Goal: Transaction & Acquisition: Obtain resource

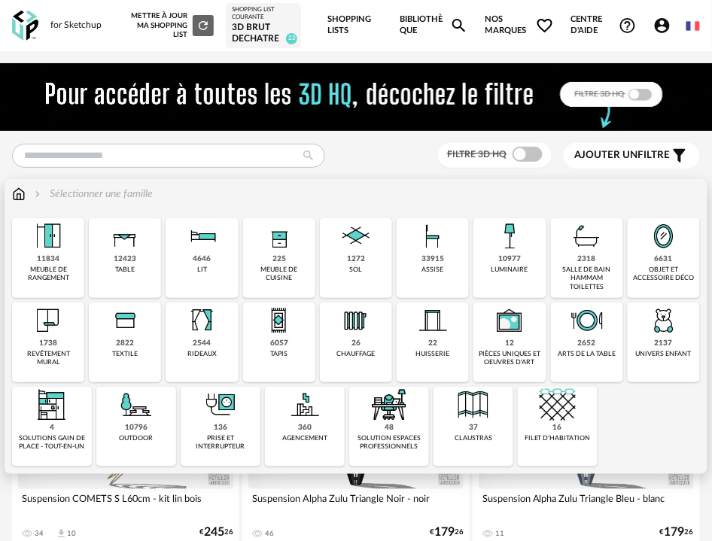
click at [424, 260] on div "33915" at bounding box center [433, 259] width 23 height 10
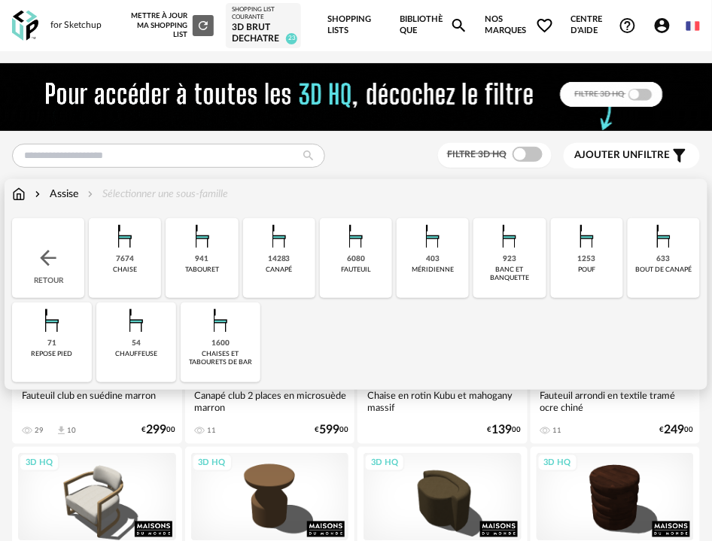
click at [244, 341] on div "1600 [PERSON_NAME] et tabourets de bar" at bounding box center [221, 343] width 80 height 80
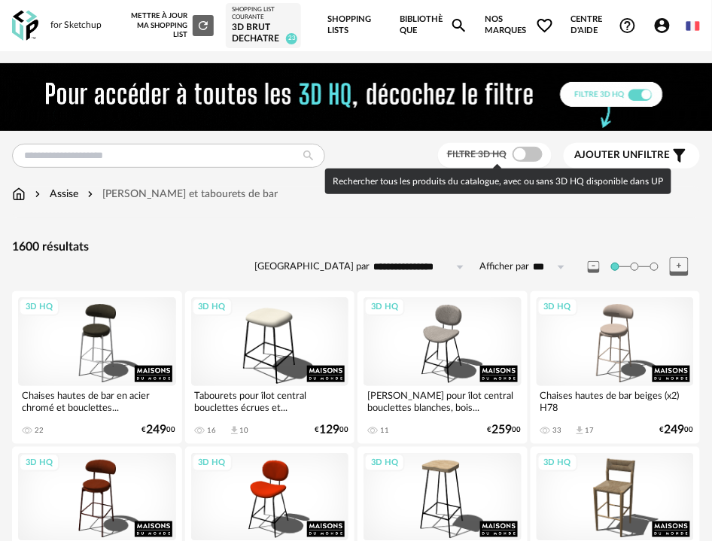
click at [527, 155] on span at bounding box center [528, 154] width 30 height 15
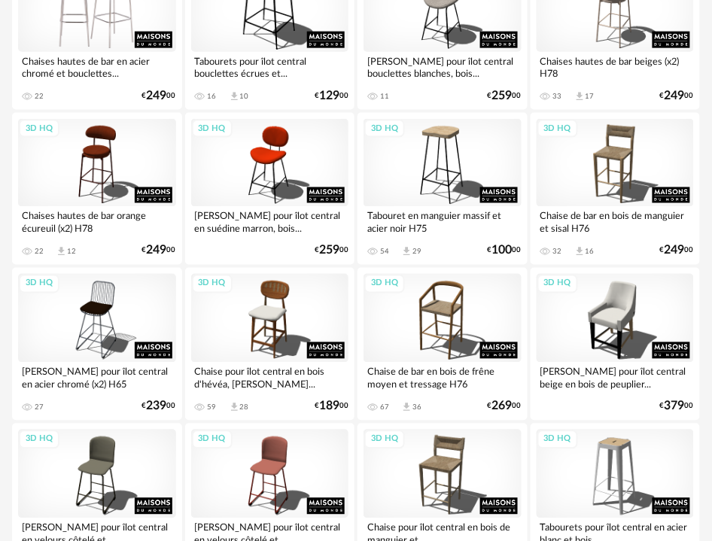
scroll to position [251, 0]
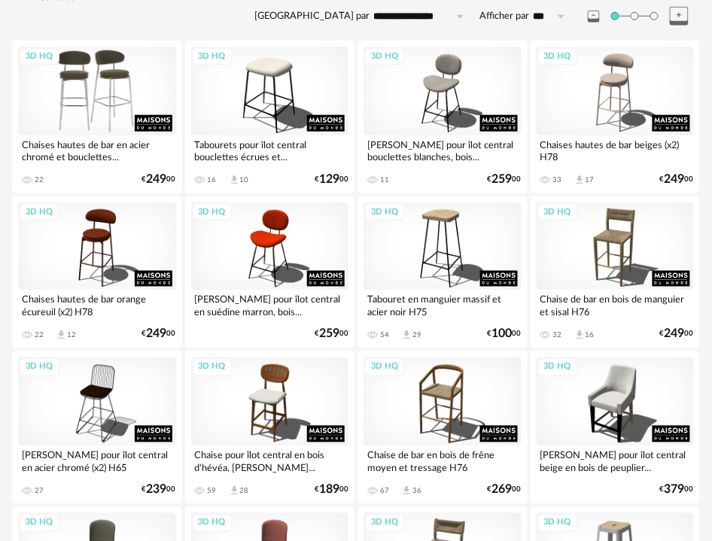
click at [96, 91] on div "3D HQ" at bounding box center [97, 91] width 158 height 89
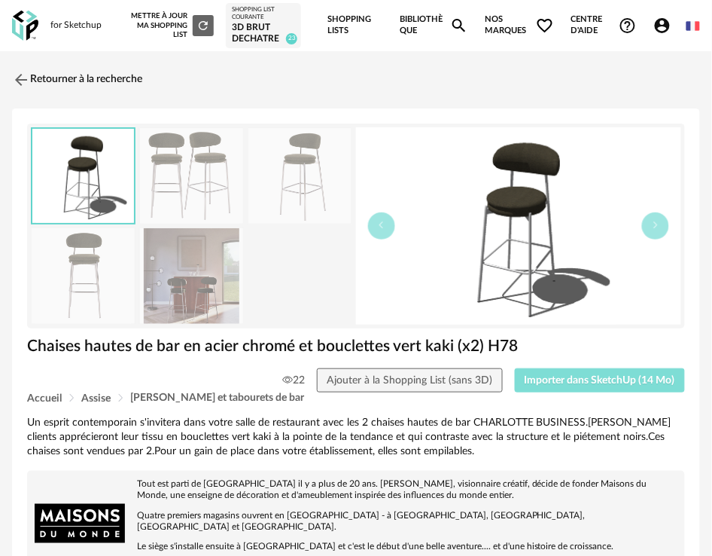
click at [556, 376] on span "Importer dans SketchUp (14 Mo)" at bounding box center [600, 380] width 151 height 11
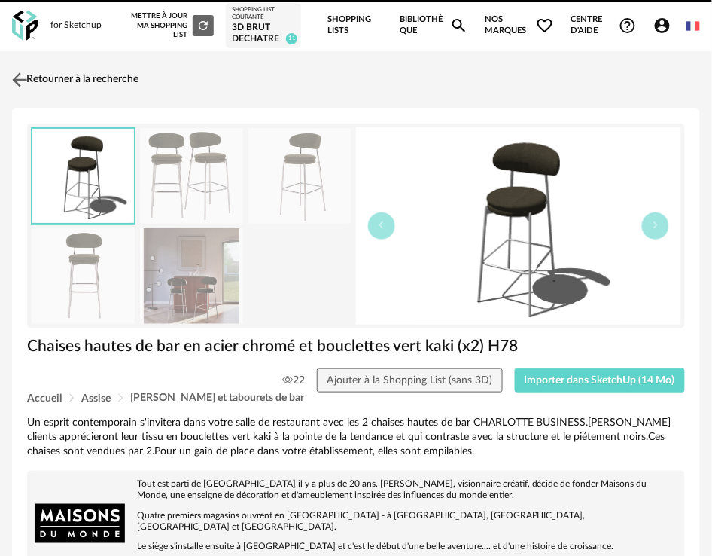
click at [45, 78] on link "Retourner à la recherche" at bounding box center [73, 79] width 130 height 33
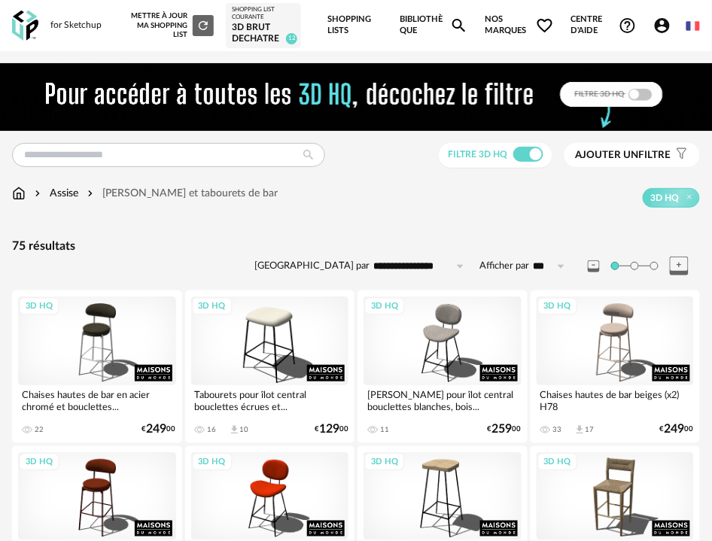
click at [114, 355] on div "3D HQ" at bounding box center [97, 341] width 158 height 89
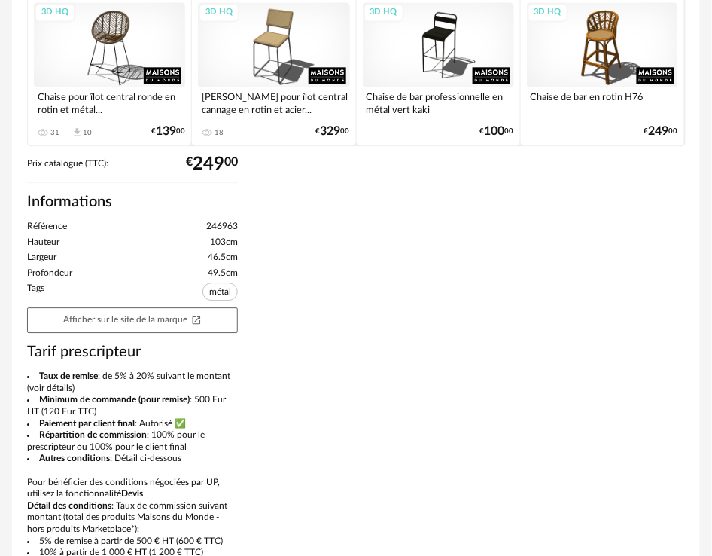
scroll to position [753, 0]
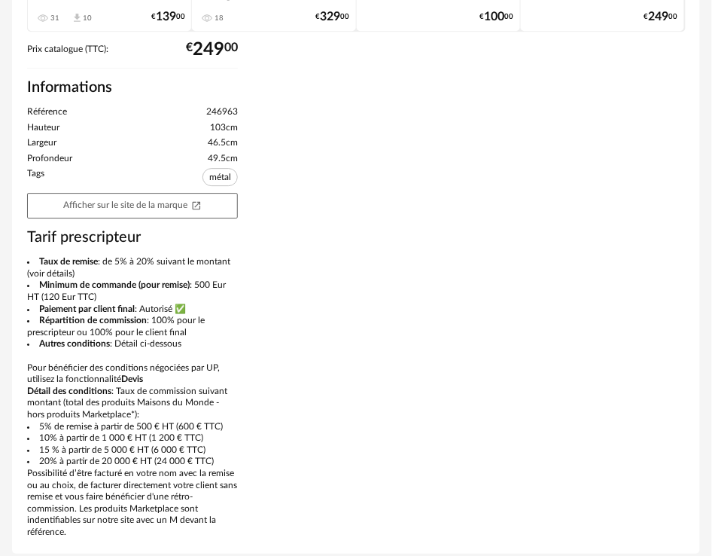
click at [182, 194] on link "Afficher sur le site de la marque Open In New icon" at bounding box center [132, 206] width 211 height 26
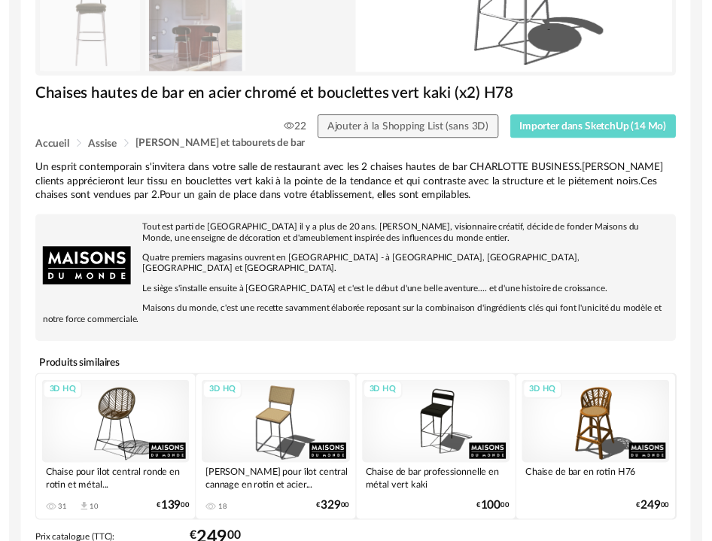
scroll to position [0, 0]
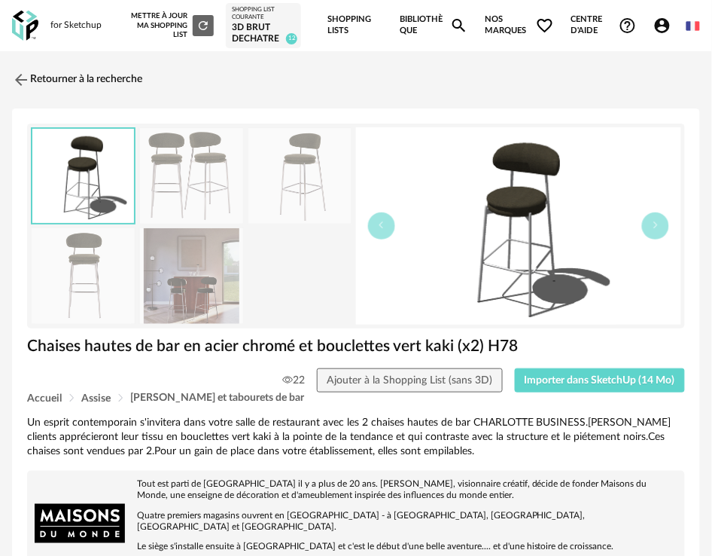
click at [139, 77] on link "Retourner à la recherche" at bounding box center [77, 79] width 130 height 33
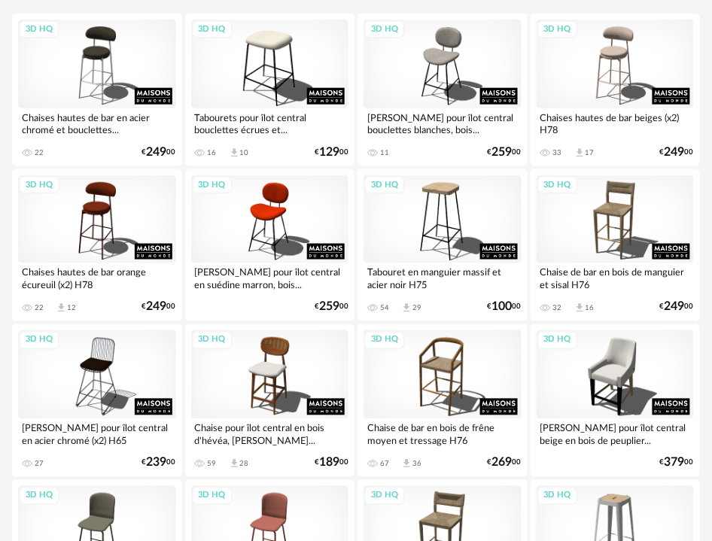
scroll to position [251, 0]
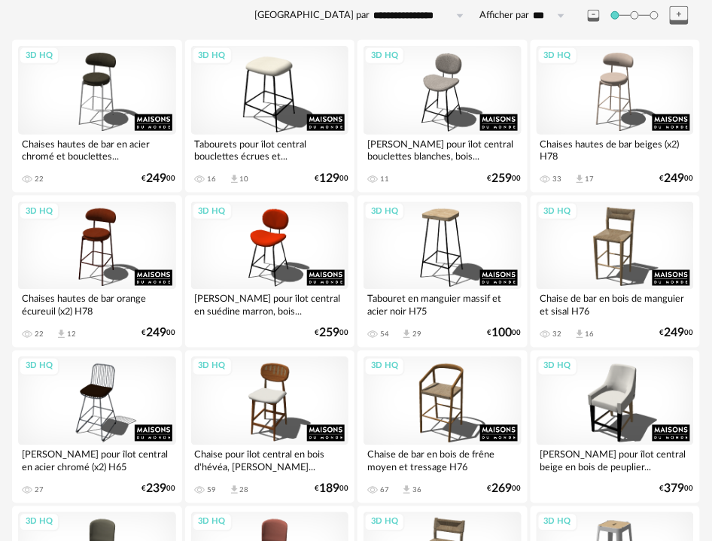
click at [611, 93] on div "3D HQ" at bounding box center [616, 90] width 158 height 89
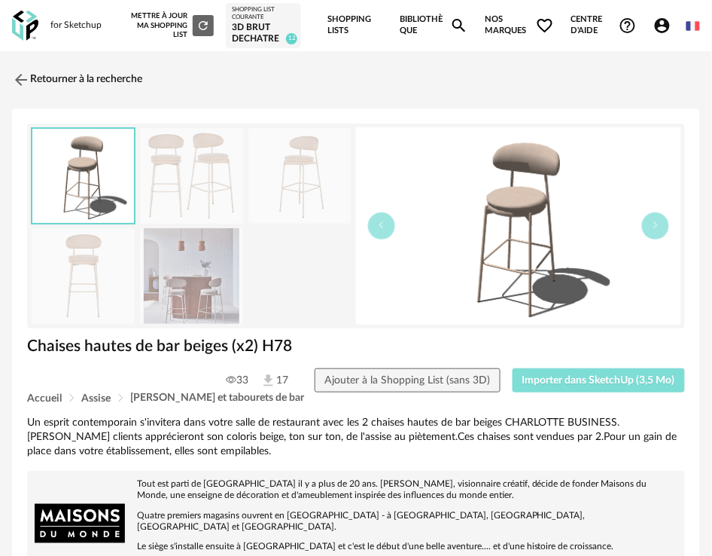
click at [582, 373] on button "Importer dans SketchUp (3,5 Mo)" at bounding box center [599, 380] width 173 height 24
